Goal: Check status

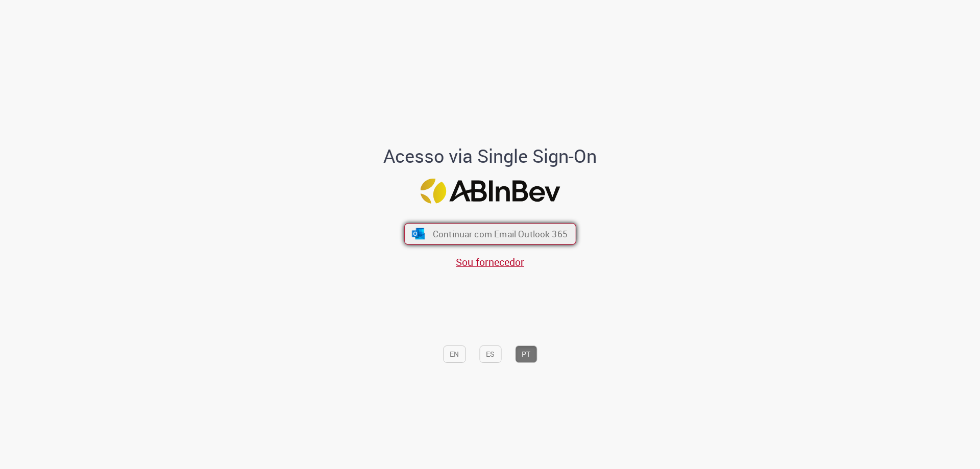
click at [494, 238] on span "Continuar com Email Outlook 365" at bounding box center [499, 234] width 135 height 12
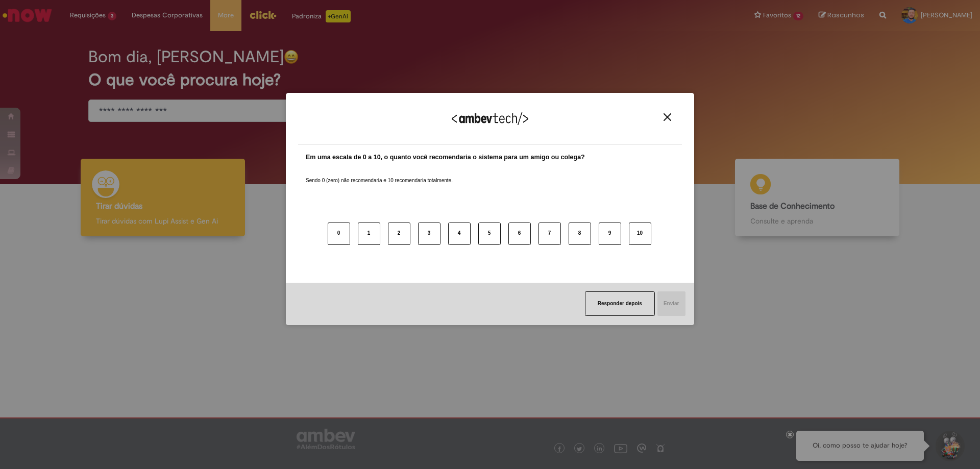
click at [665, 115] on img "Close" at bounding box center [668, 117] width 8 height 8
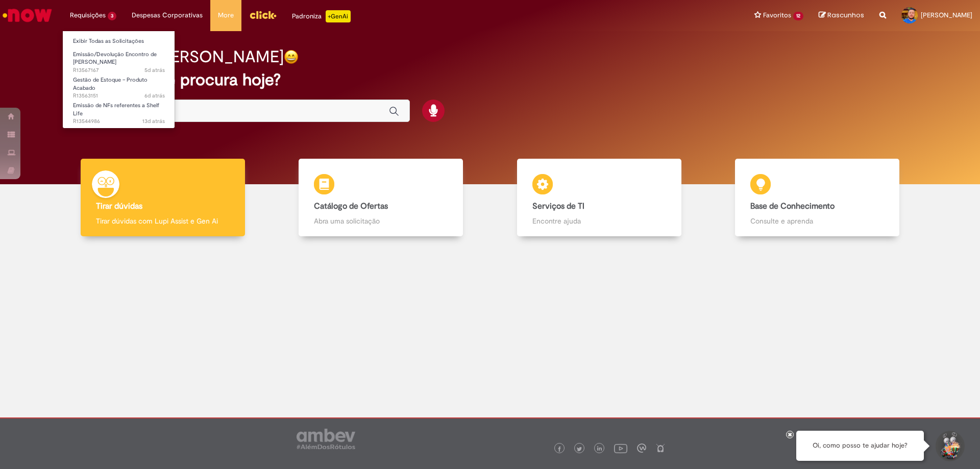
click at [120, 47] on li "Emissão/Devolução Encontro de Contas Fornecedor 5d atrás 5 dias atrás R13567167" at bounding box center [119, 59] width 112 height 24
click at [125, 38] on link "Exibir Todas as Solicitações" at bounding box center [119, 41] width 112 height 11
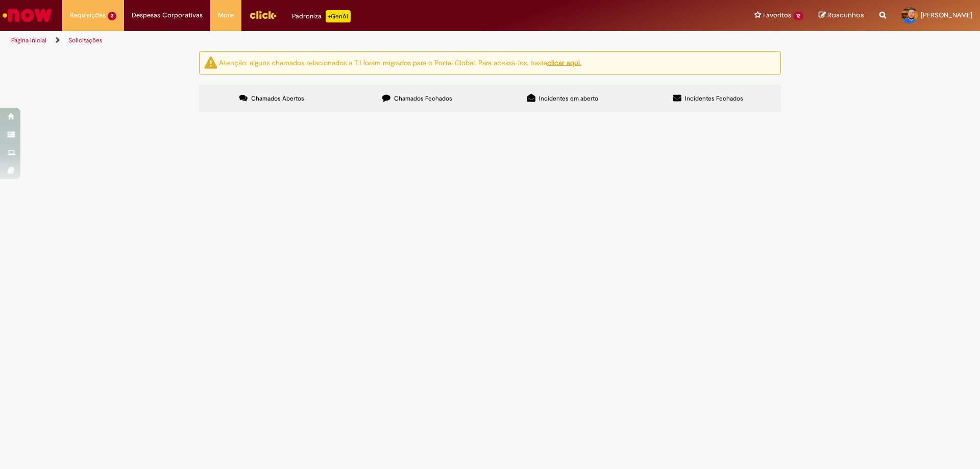
click at [383, 99] on icon at bounding box center [386, 98] width 8 height 8
click at [0, 0] on span "Emissão/Devolução Encontro de [PERSON_NAME]" at bounding box center [0, 0] width 0 height 0
click at [0, 0] on td "R13458265" at bounding box center [0, 0] width 0 height 0
click at [222, 240] on main "Solicitações Atenção: alguns chamados relacionados a T.I foram migrados para o …" at bounding box center [490, 260] width 980 height 419
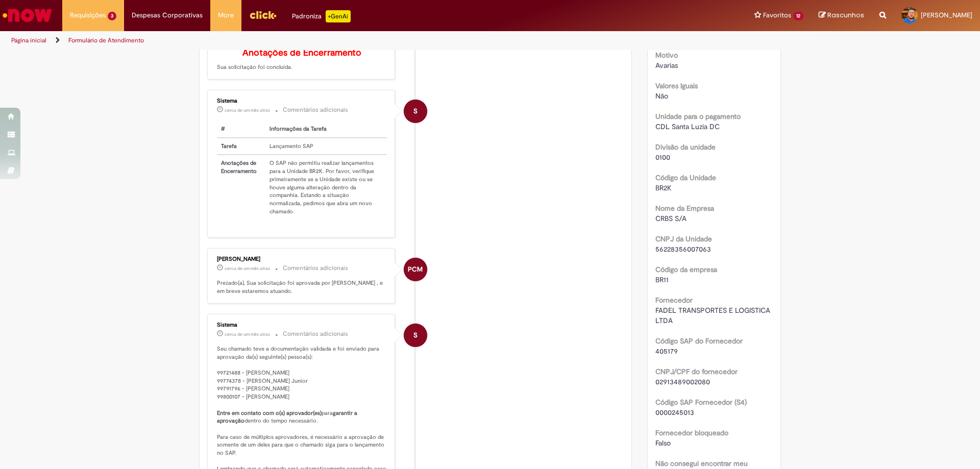
scroll to position [408, 0]
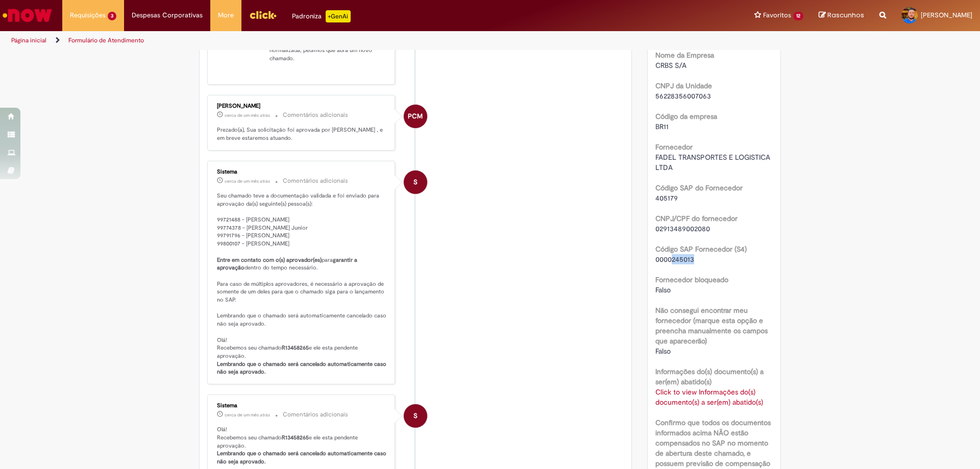
drag, startPoint x: 669, startPoint y: 259, endPoint x: 695, endPoint y: 259, distance: 26.0
click at [695, 259] on div "0000245013" at bounding box center [714, 259] width 118 height 10
copy span "245013"
click at [135, 334] on div "Verificar Código de Barras Aguardando Aprovação Aguardando atendimento Em andam…" at bounding box center [490, 295] width 980 height 1305
click at [254, 204] on p "Seu chamado teve a documentação validada e foi enviado para aprovação da(s) seg…" at bounding box center [302, 284] width 170 height 184
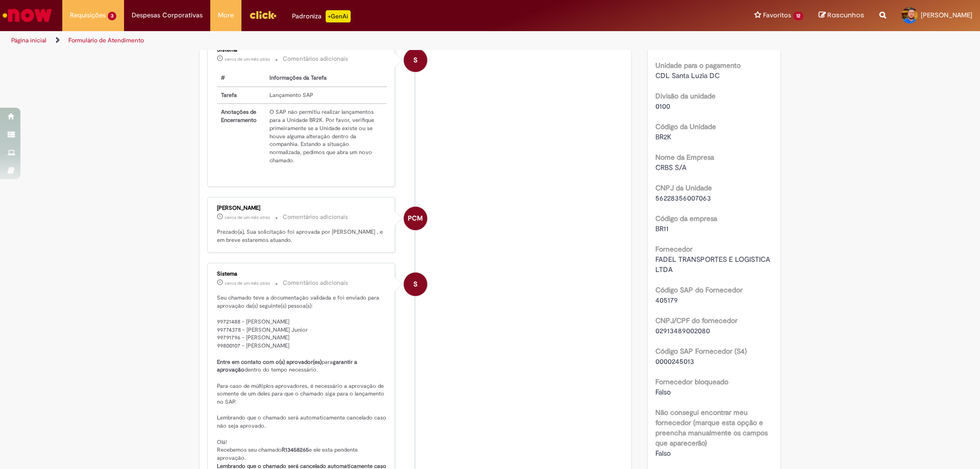
scroll to position [255, 0]
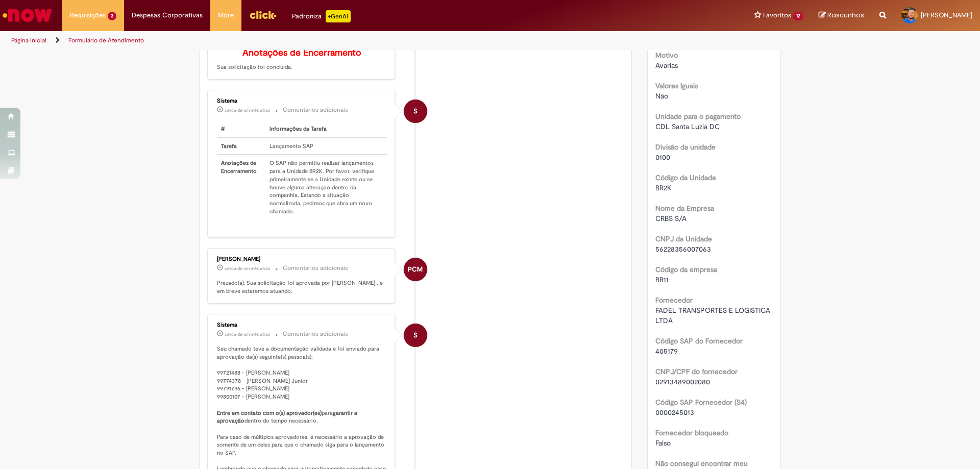
click at [458, 190] on li "S Sistema cerca de um mês atrás cerca de um mês atrás Comentários adicionais # …" at bounding box center [415, 164] width 417 height 148
drag, startPoint x: 74, startPoint y: 113, endPoint x: 47, endPoint y: 126, distance: 29.5
click at [47, 126] on div "Verificar Código de Barras Aguardando Aprovação Aguardando atendimento Em andam…" at bounding box center [490, 448] width 980 height 1305
click at [528, 217] on li "S Sistema cerca de um mês atrás cerca de um mês atrás Comentários adicionais # …" at bounding box center [415, 164] width 417 height 148
drag, startPoint x: 118, startPoint y: 349, endPoint x: 185, endPoint y: 344, distance: 66.5
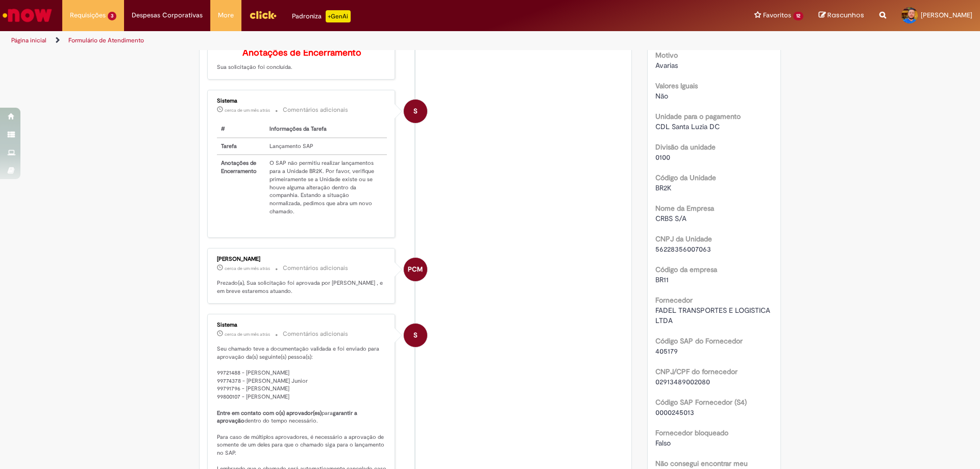
click at [120, 349] on div "Verificar Código de Barras Aguardando Aprovação Aguardando atendimento Em andam…" at bounding box center [490, 448] width 980 height 1305
